Goal: Task Accomplishment & Management: Use online tool/utility

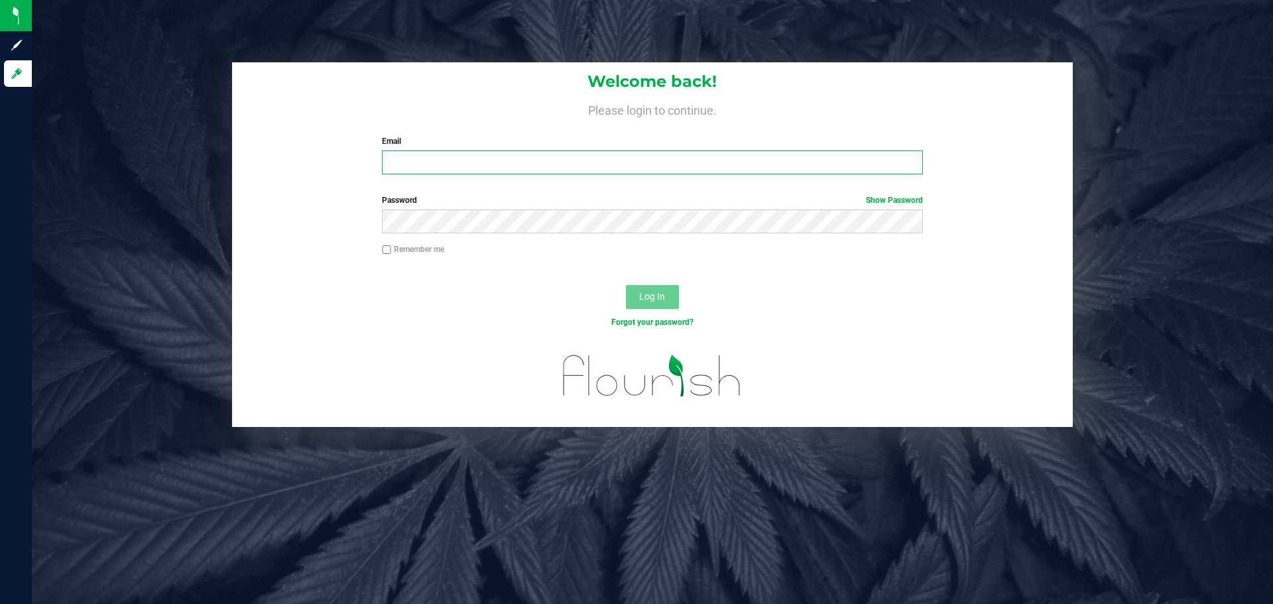
click at [562, 159] on input "Email" at bounding box center [652, 163] width 540 height 24
type input "[EMAIL_ADDRESS][DOMAIN_NAME]"
click at [626, 285] on button "Log In" at bounding box center [652, 297] width 53 height 24
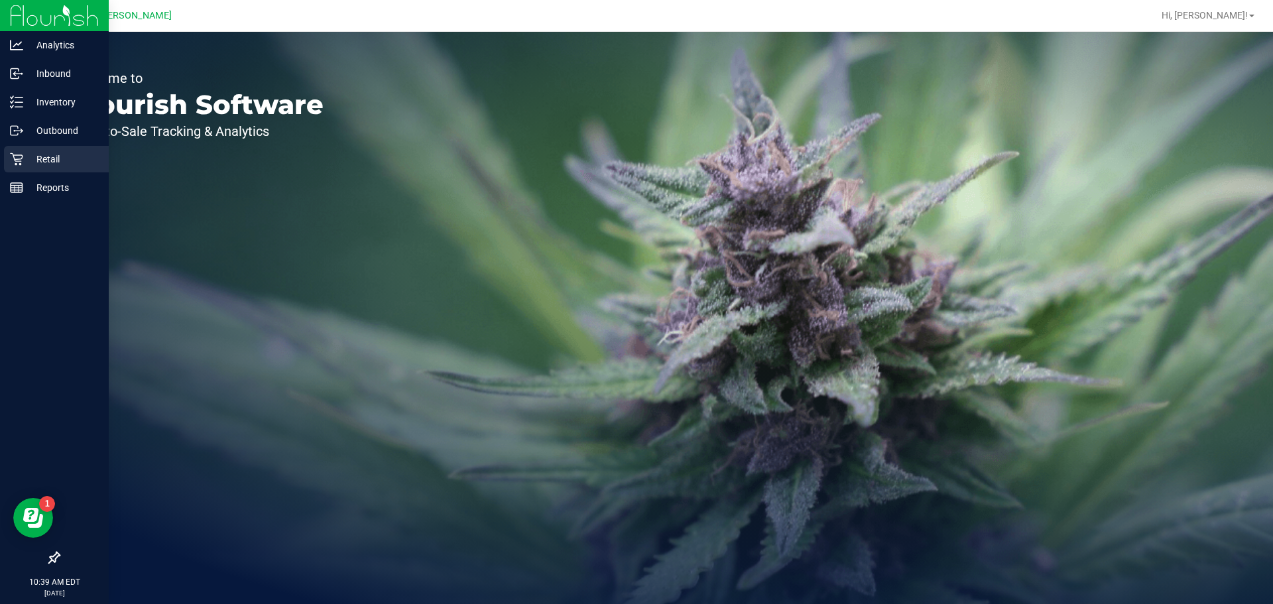
click at [28, 159] on p "Retail" at bounding box center [63, 159] width 80 height 16
